Goal: Information Seeking & Learning: Learn about a topic

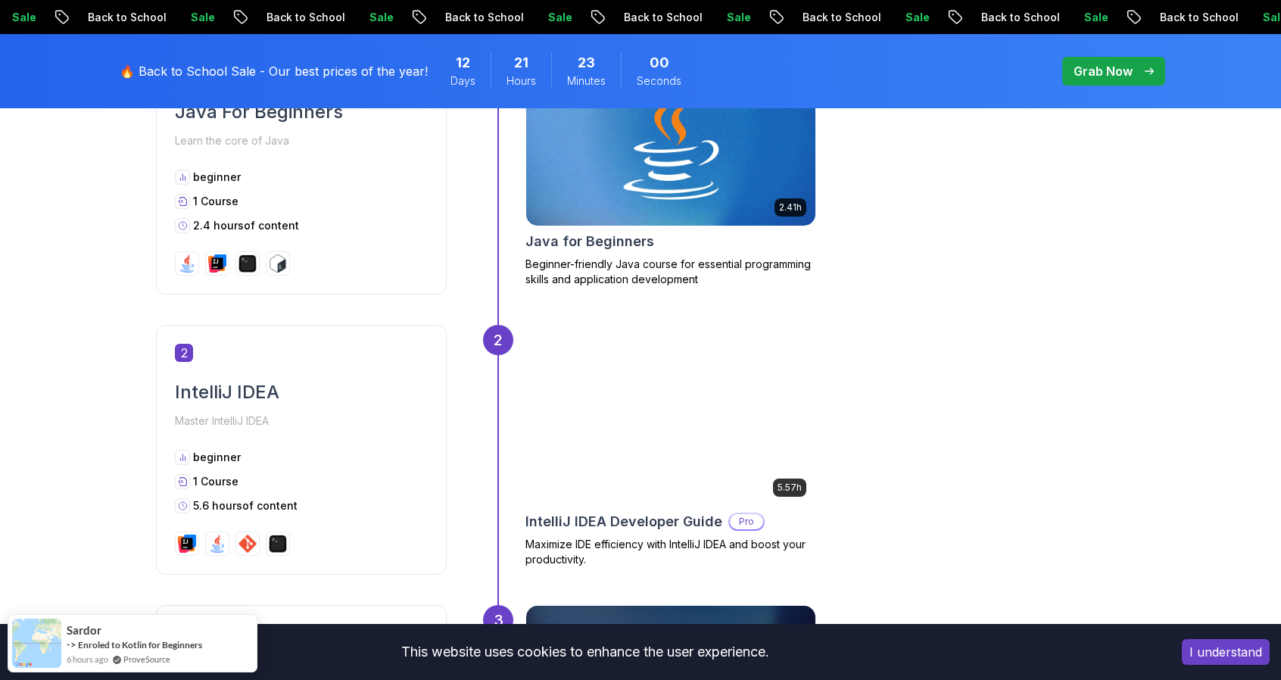
scroll to position [833, 0]
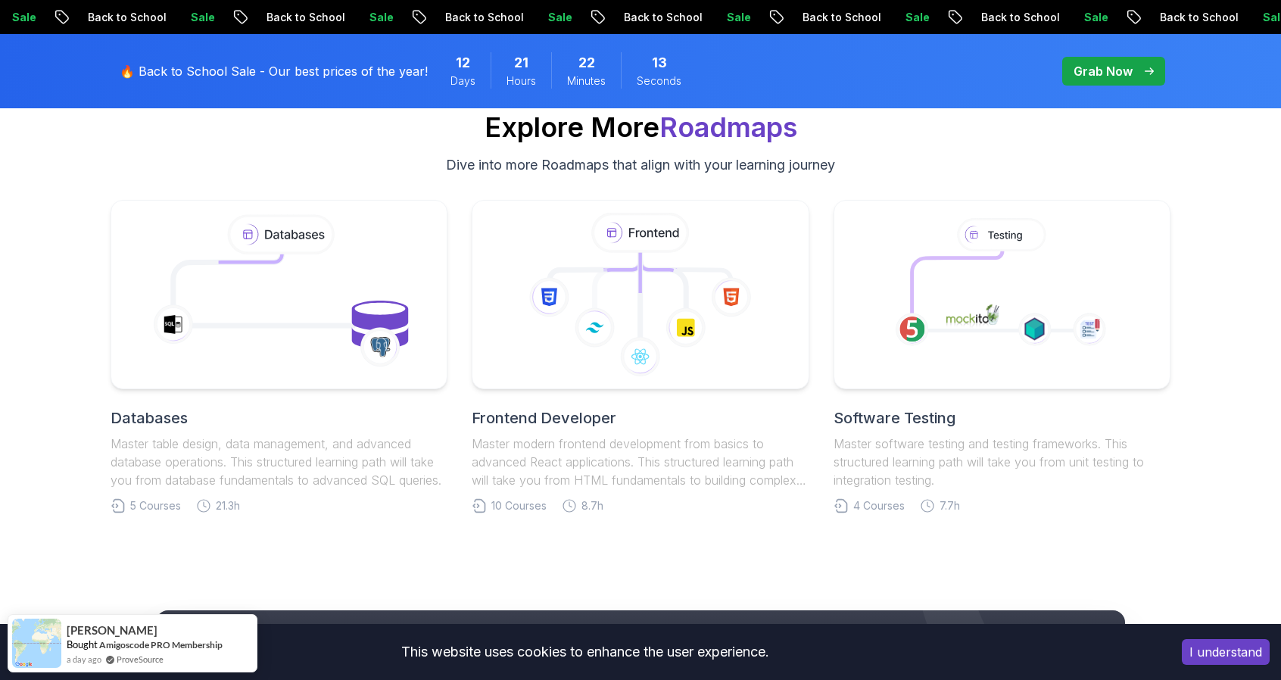
scroll to position [5603, 0]
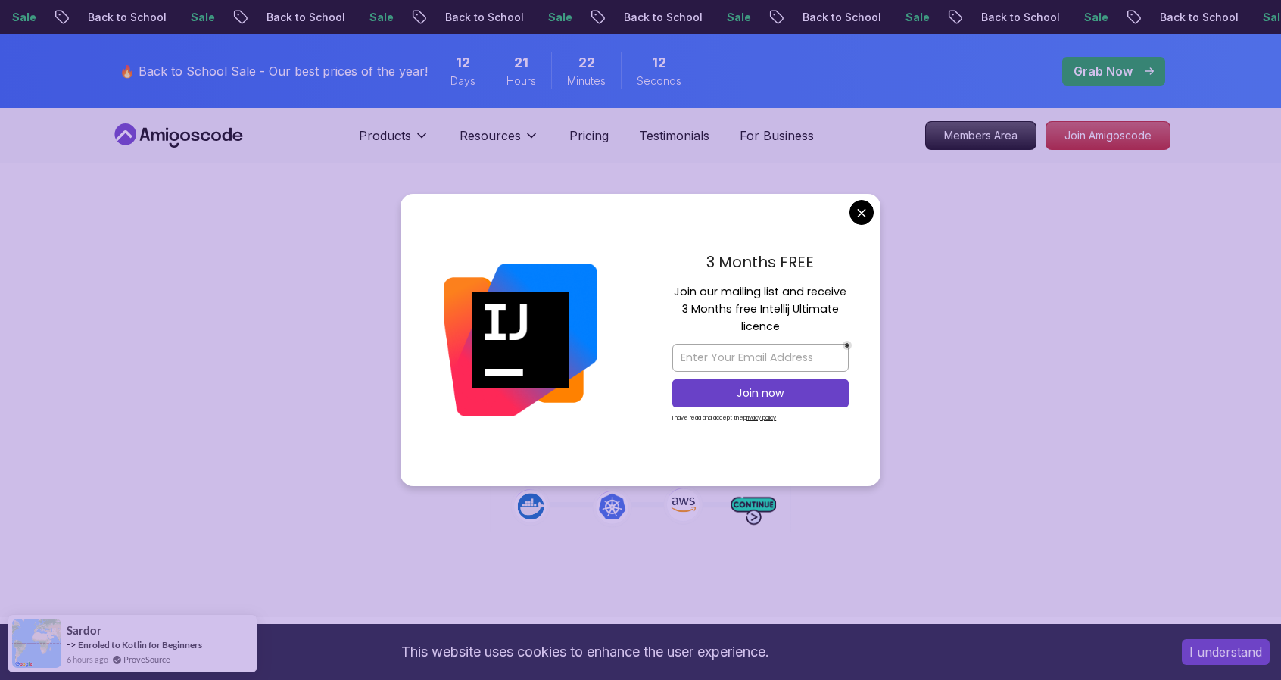
click at [846, 207] on div "3 Months FREE Join our mailing list and receive 3 Months free Intellij Ultimate…" at bounding box center [761, 340] width 240 height 292
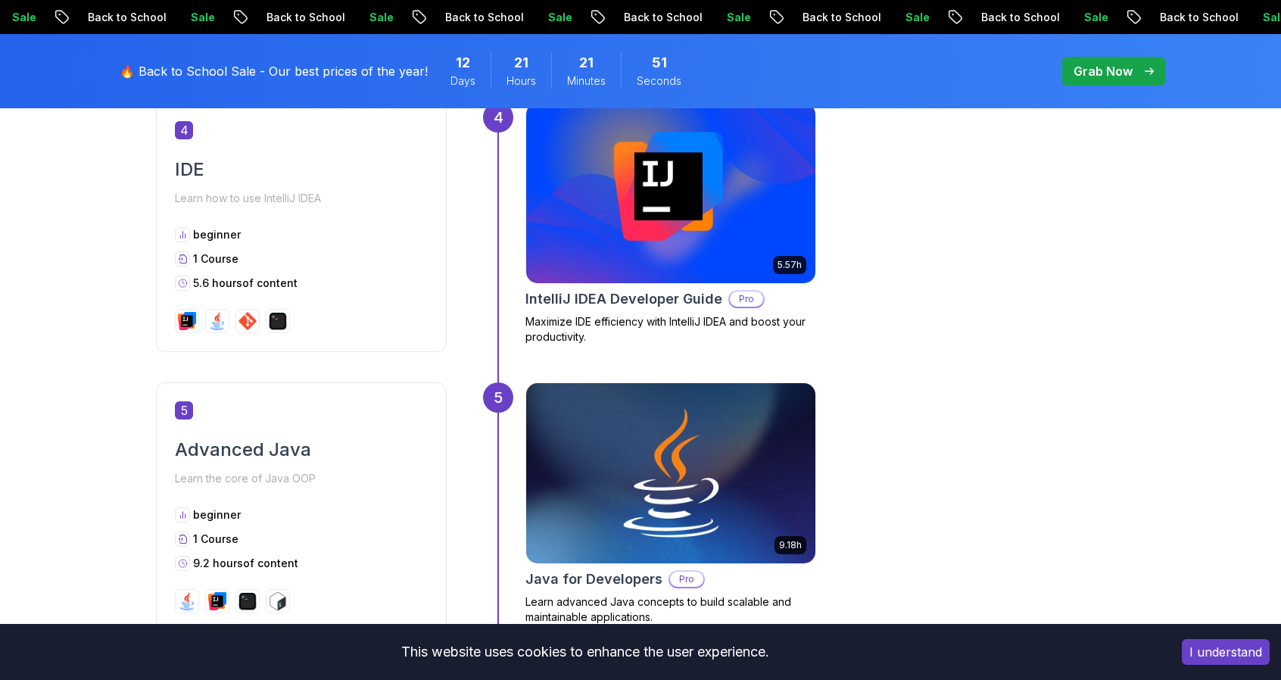
scroll to position [1893, 0]
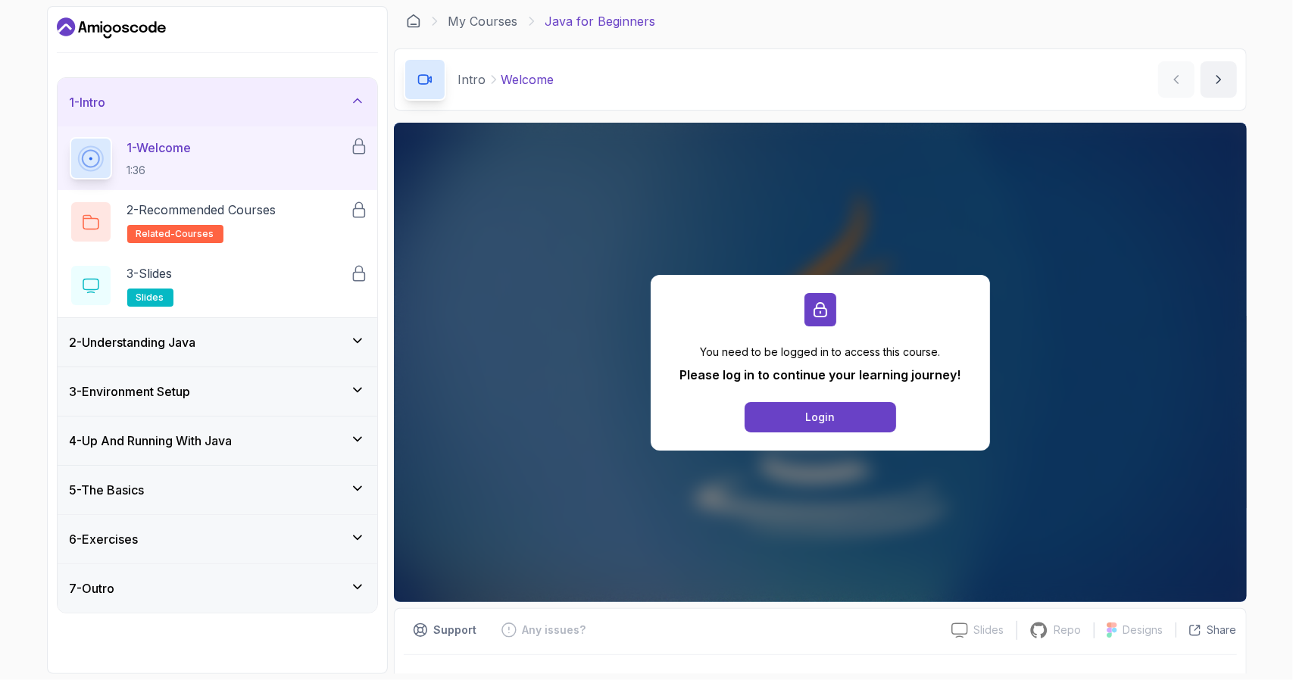
click at [256, 530] on div "6 - Exercises" at bounding box center [217, 539] width 295 height 18
